Goal: Task Accomplishment & Management: Use online tool/utility

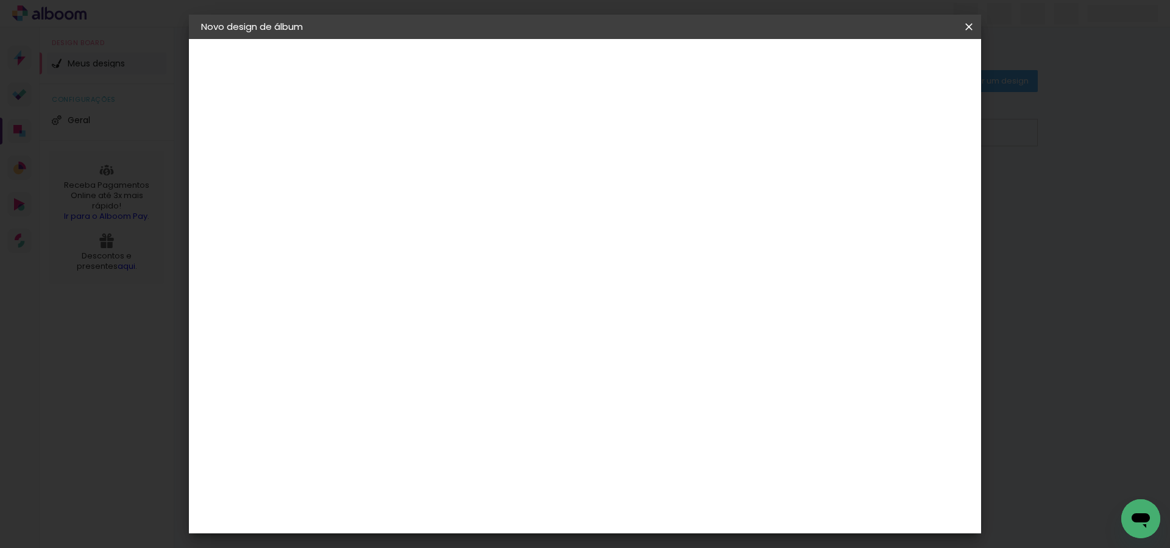
click at [0, 0] on iron-icon at bounding box center [0, 0] width 0 height 0
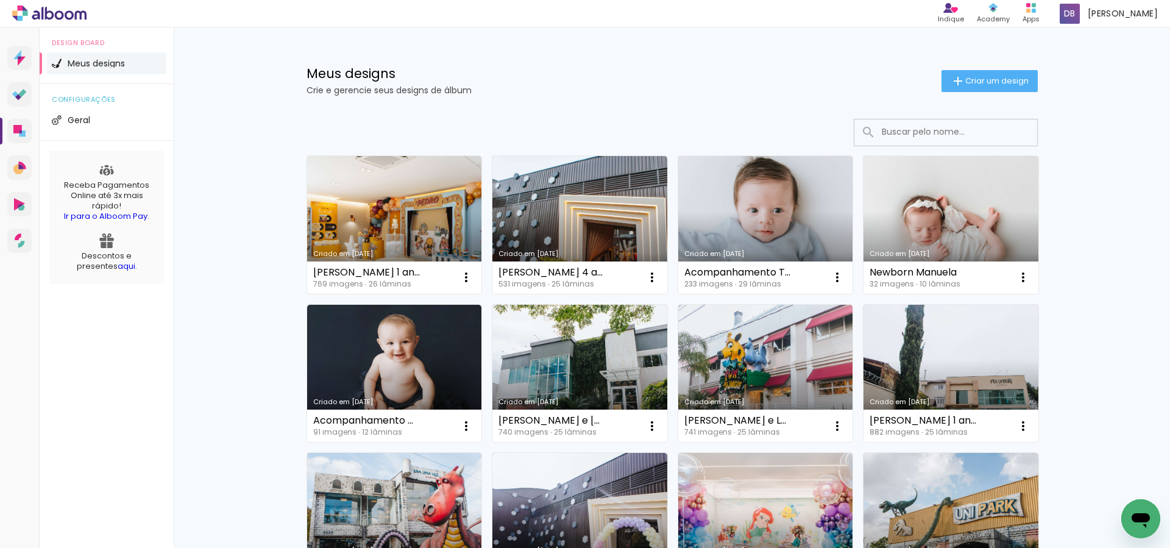
click at [67, 14] on icon at bounding box center [49, 13] width 74 height 16
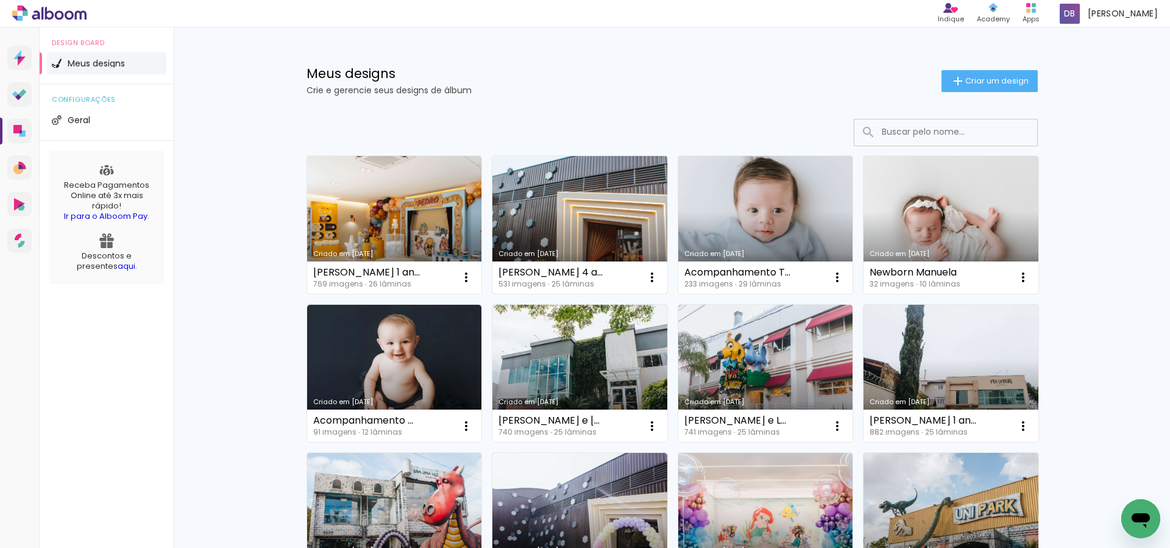
click at [586, 218] on link "Criado em [DATE]" at bounding box center [580, 225] width 175 height 138
